Goal: Transaction & Acquisition: Purchase product/service

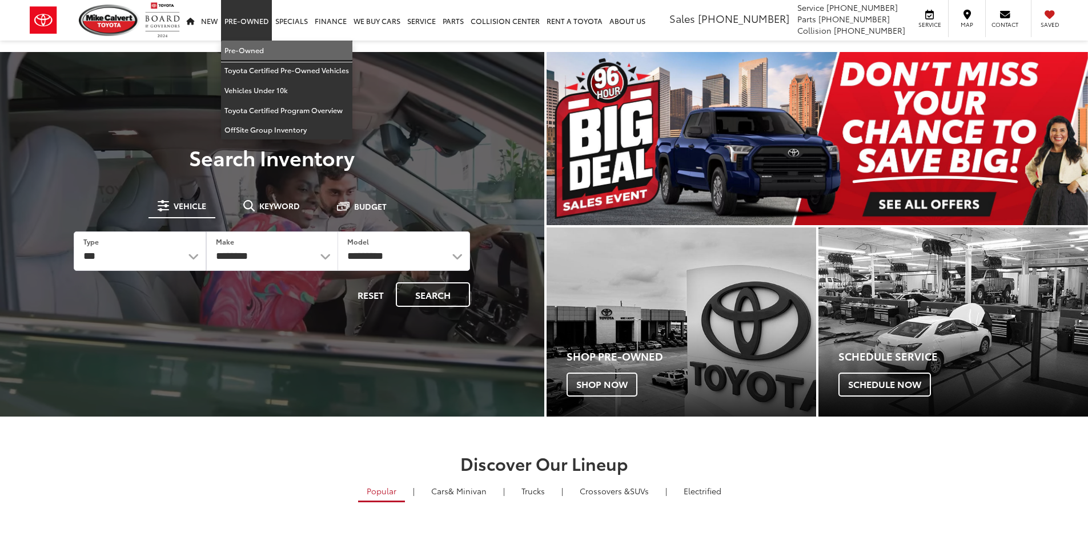
click at [250, 46] on link "Pre-Owned" at bounding box center [286, 51] width 131 height 20
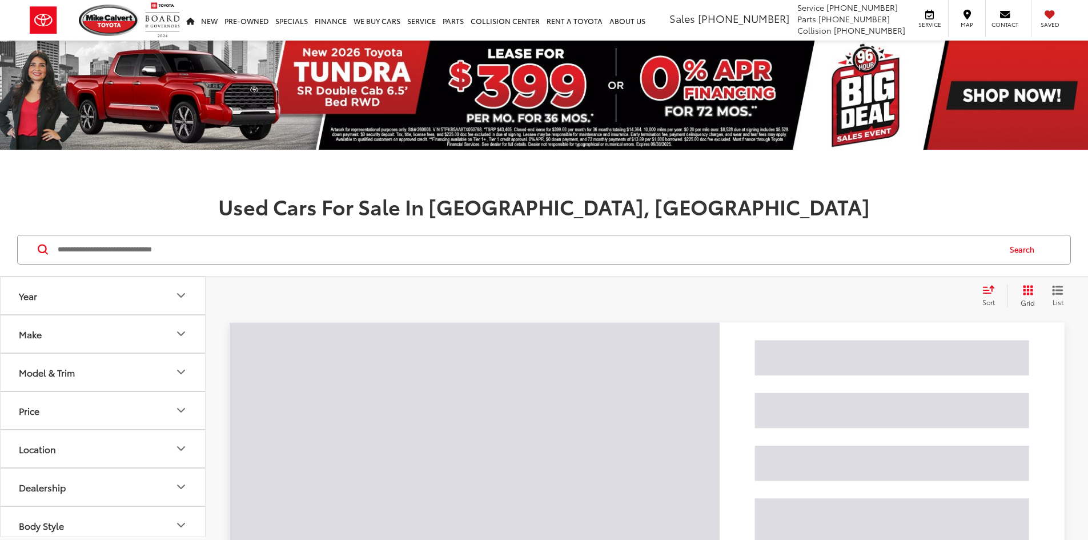
click at [159, 257] on input "Search by Make, Model, or Keyword" at bounding box center [528, 249] width 942 height 27
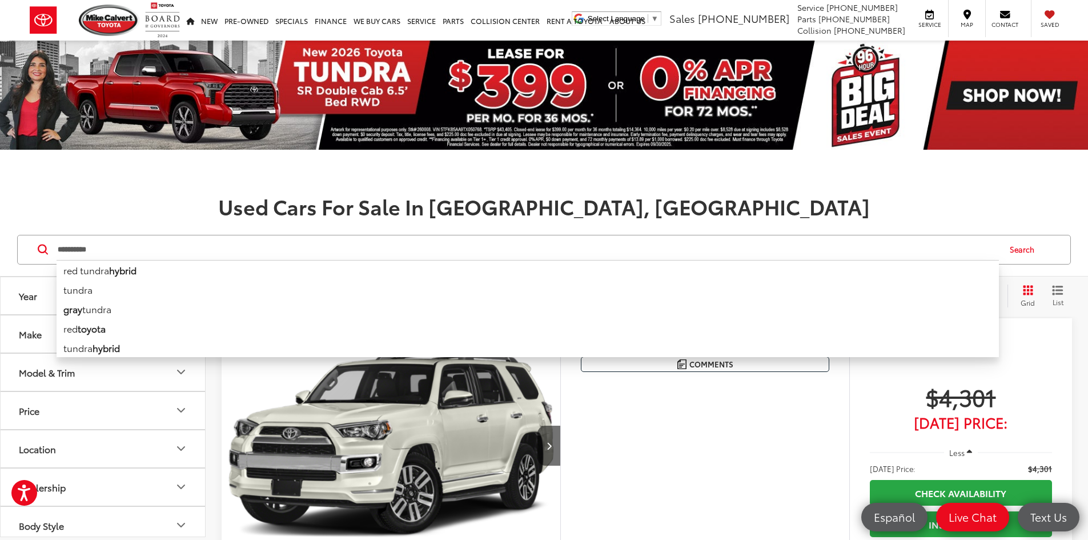
type input "**********"
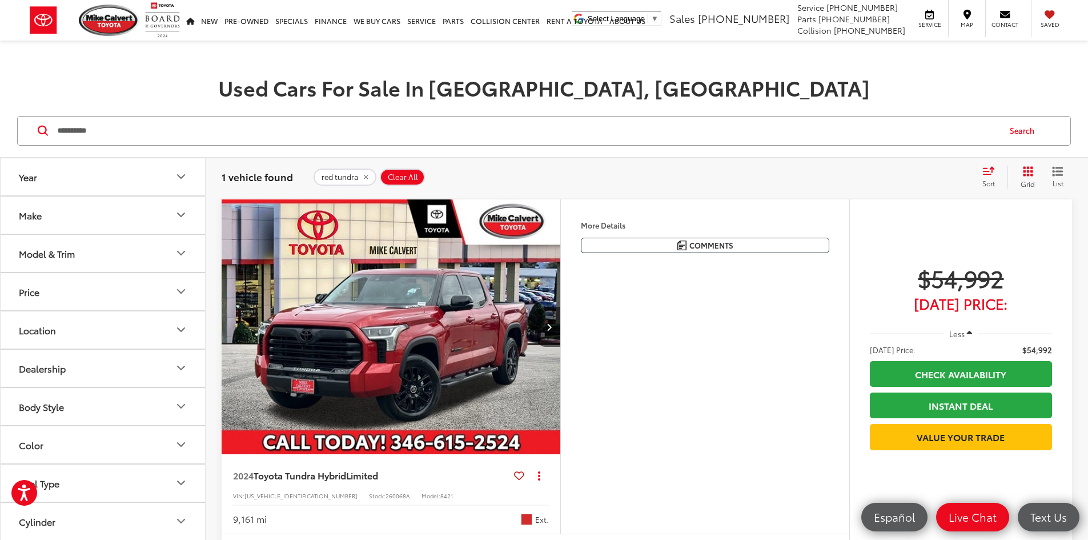
scroll to position [228, 0]
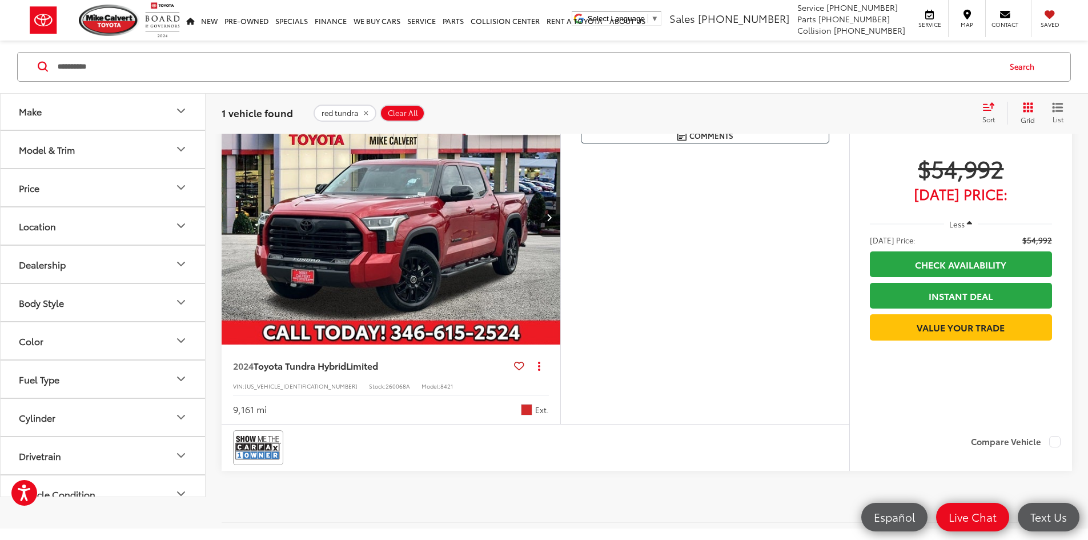
drag, startPoint x: 248, startPoint y: 457, endPoint x: 285, endPoint y: 475, distance: 41.4
click at [284, 416] on div "9,161 mi Ext." at bounding box center [391, 405] width 316 height 21
drag, startPoint x: 312, startPoint y: 457, endPoint x: 247, endPoint y: 457, distance: 65.1
click at [247, 389] on div "VIN: 5TFWC5DB4RX048860 Stock: 260068A Model: 8421" at bounding box center [391, 385] width 316 height 8
copy span "5TFWC5DB4RX048860"
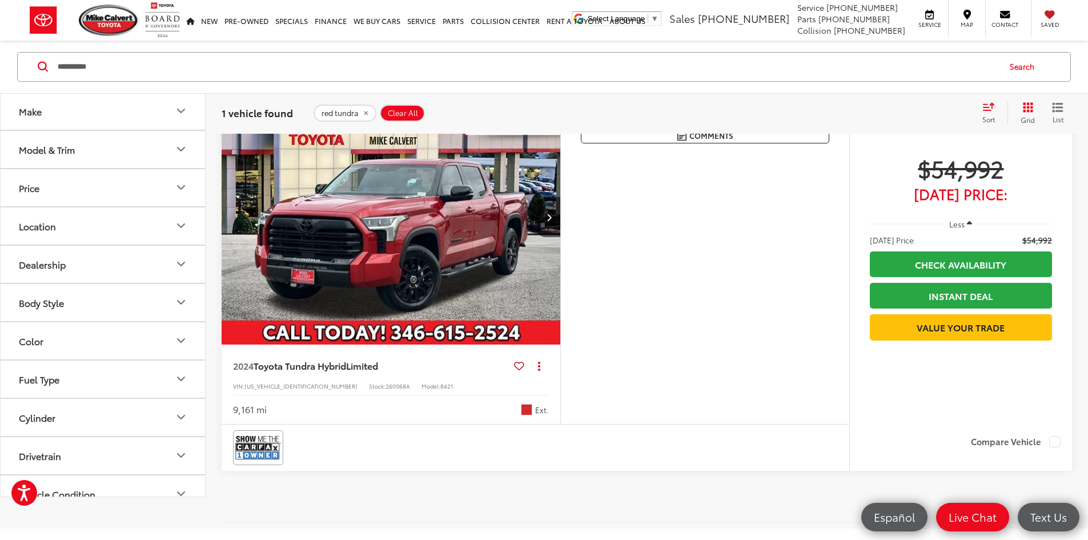
click at [798, 356] on div "Features Bluetooth® Heated Steering Wheel Remote Start 4WD/AWD Android Auto App…" at bounding box center [704, 257] width 289 height 335
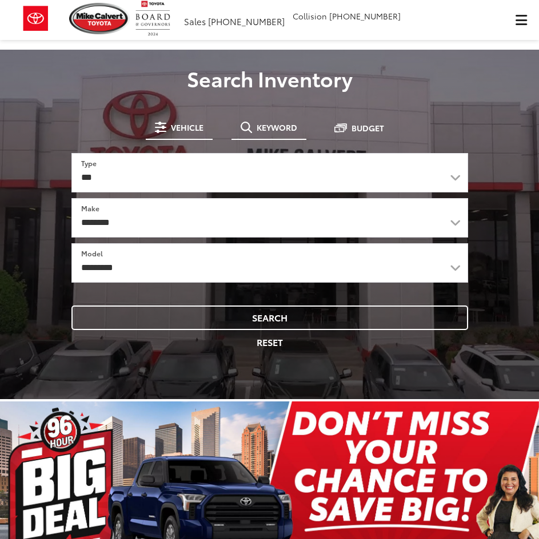
click at [272, 131] on span "Keyword" at bounding box center [276, 127] width 41 height 8
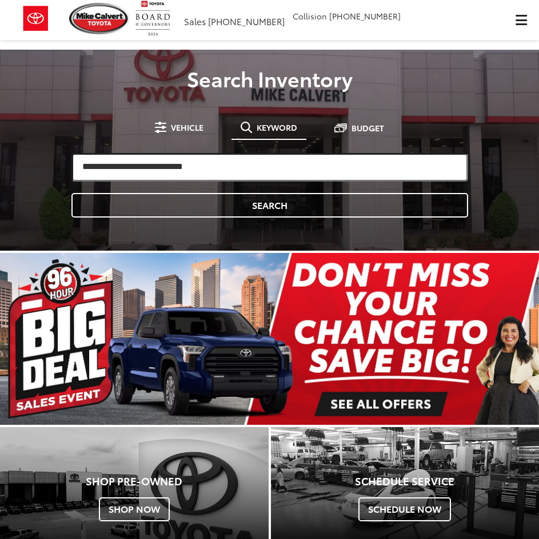
click at [157, 165] on input "search" at bounding box center [269, 167] width 396 height 29
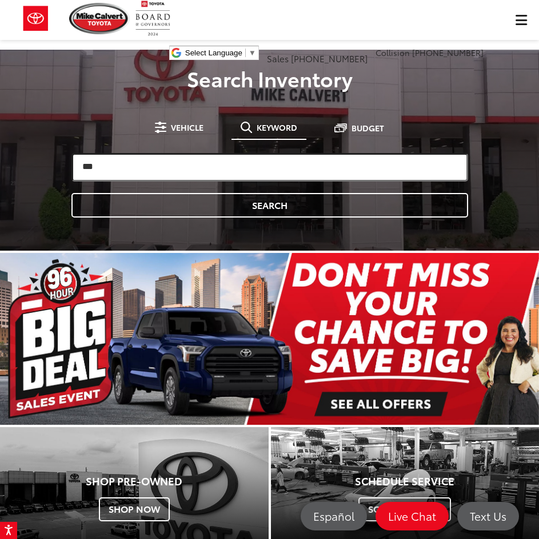
type input "***"
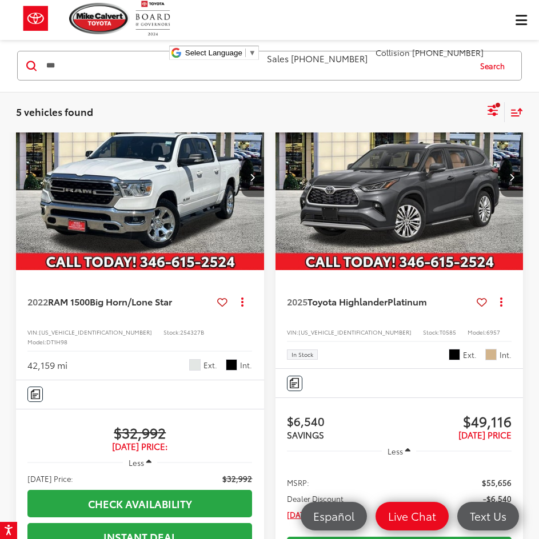
scroll to position [114, 0]
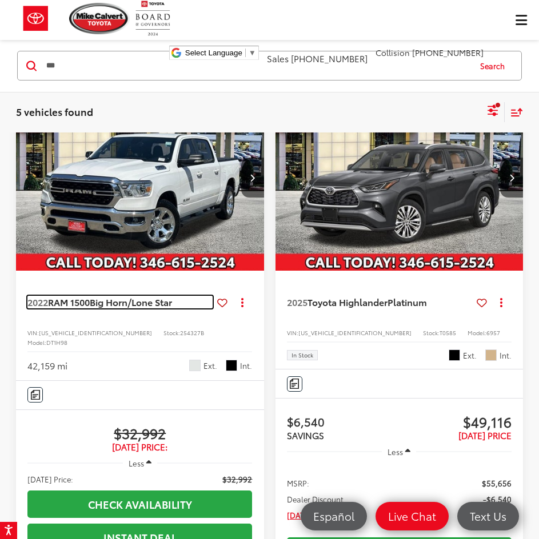
drag, startPoint x: 125, startPoint y: 307, endPoint x: 126, endPoint y: 294, distance: 12.6
click at [127, 308] on span "Big Horn/Lone Star" at bounding box center [131, 301] width 82 height 13
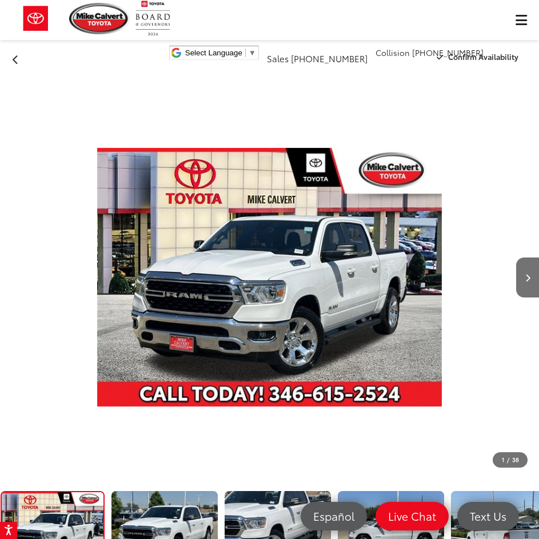
drag, startPoint x: 188, startPoint y: 1, endPoint x: 105, endPoint y: 161, distance: 180.6
click at [105, 160] on img "2022 RAM 1500 Big Horn/Lone Star 0" at bounding box center [269, 277] width 345 height 404
